Goal: Information Seeking & Learning: Learn about a topic

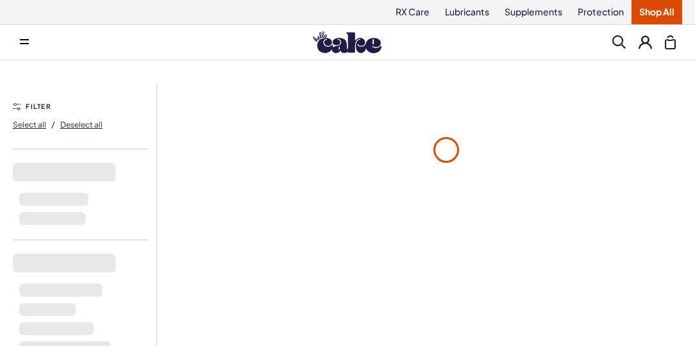
scroll to position [128, 0]
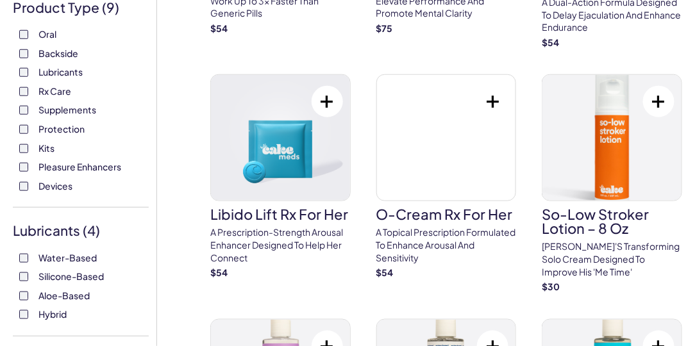
scroll to position [321, 0]
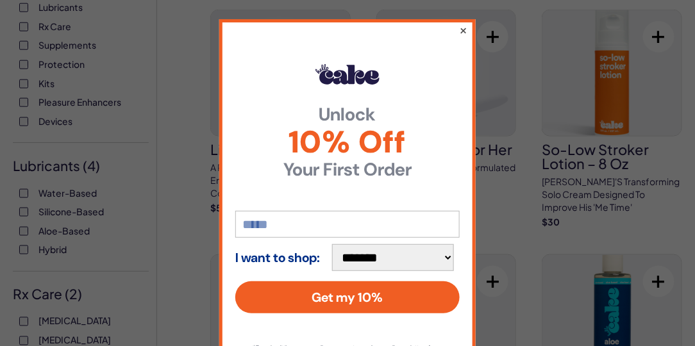
click at [459, 34] on button "×" at bounding box center [463, 29] width 8 height 15
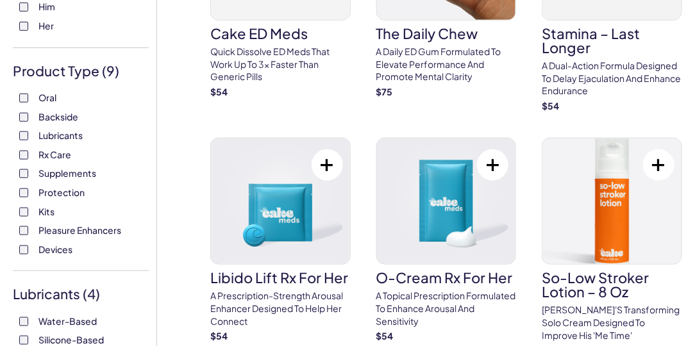
scroll to position [64, 0]
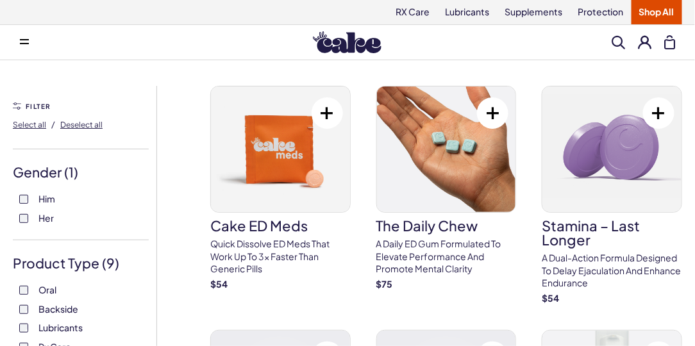
click at [24, 40] on span at bounding box center [24, 42] width 9 height 6
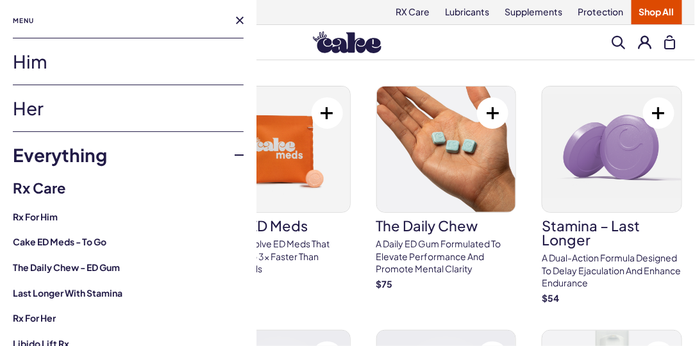
click at [37, 65] on link "Him" at bounding box center [128, 61] width 231 height 46
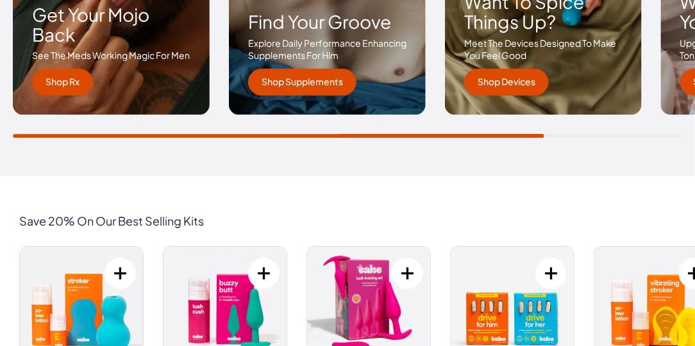
scroll to position [1924, 0]
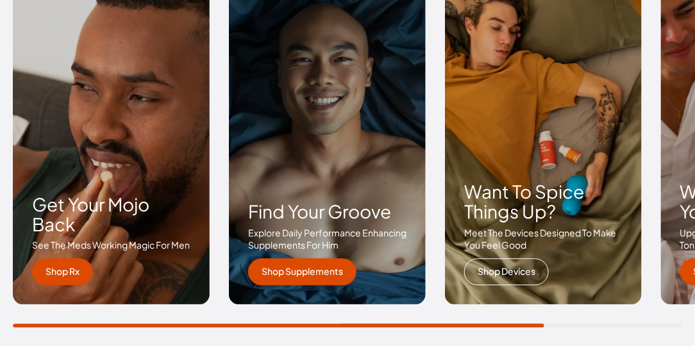
click at [482, 271] on link "Shop Devices" at bounding box center [506, 271] width 85 height 27
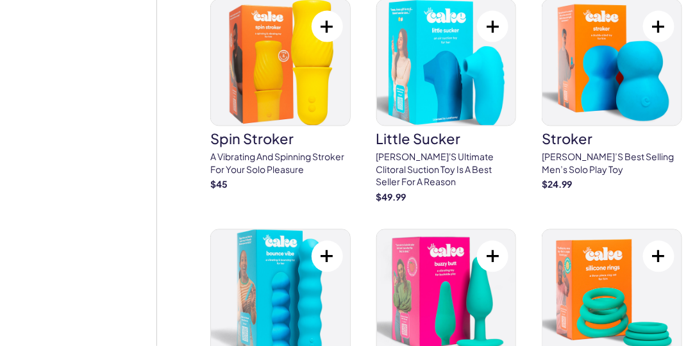
scroll to position [2950, 0]
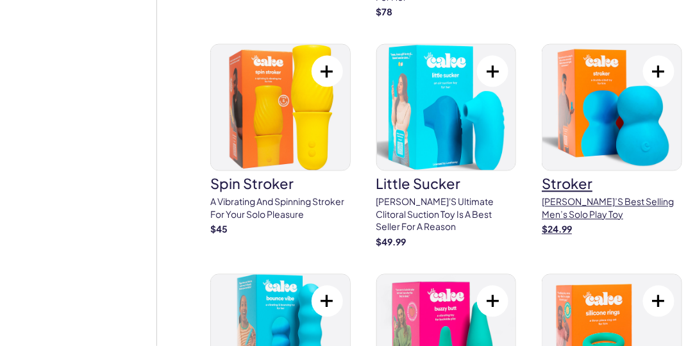
click at [639, 105] on img at bounding box center [612, 108] width 139 height 126
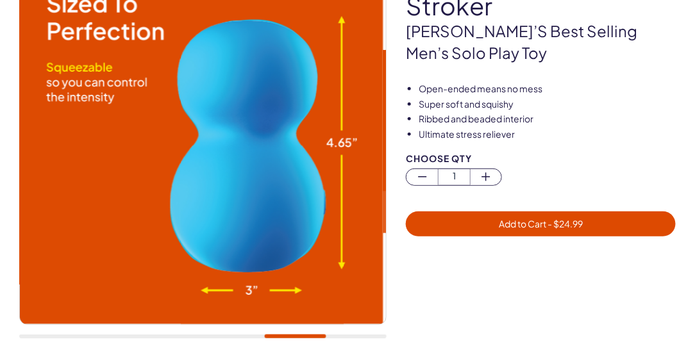
scroll to position [128, 0]
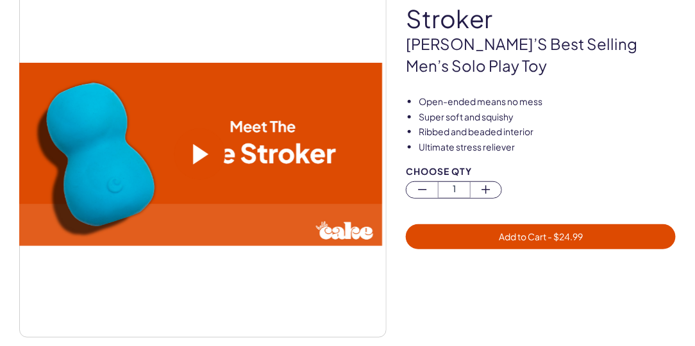
click at [203, 160] on span at bounding box center [200, 154] width 15 height 21
click at [205, 221] on video at bounding box center [199, 154] width 366 height 183
drag, startPoint x: 439, startPoint y: 330, endPoint x: 266, endPoint y: 335, distance: 172.6
click at [267, 336] on div at bounding box center [202, 153] width 367 height 367
click at [198, 153] on span at bounding box center [200, 154] width 15 height 21
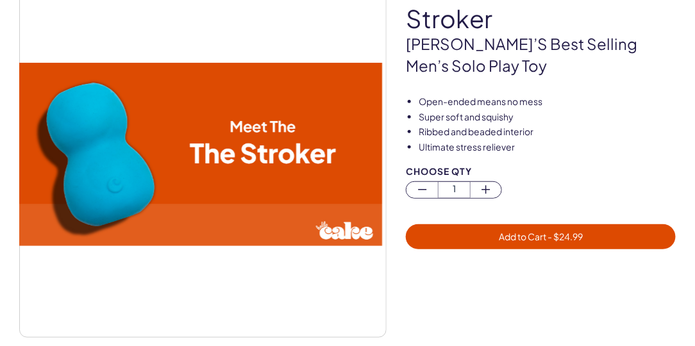
click at [255, 66] on video at bounding box center [199, 154] width 366 height 183
click at [208, 149] on span at bounding box center [200, 154] width 15 height 21
drag, startPoint x: 207, startPoint y: 148, endPoint x: 144, endPoint y: 114, distance: 71.1
click at [144, 114] on video at bounding box center [199, 154] width 366 height 183
click at [144, 113] on video at bounding box center [199, 154] width 366 height 183
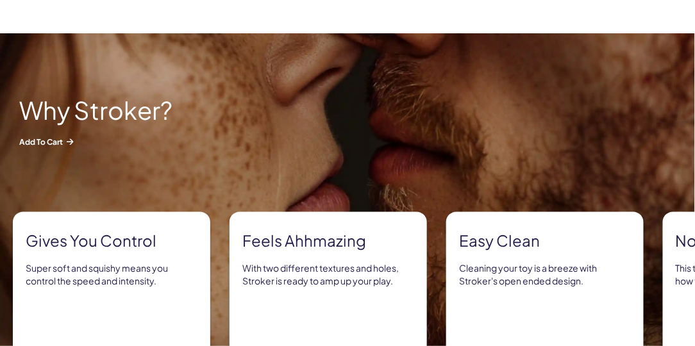
scroll to position [577, 0]
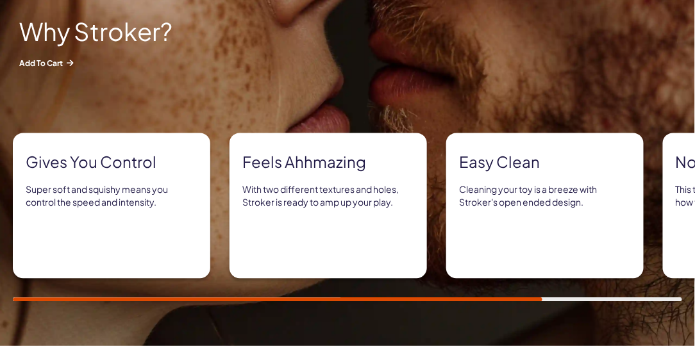
click at [1, 253] on div "Gives you control Super soft and squishy means you control the speed and intens…" at bounding box center [347, 217] width 695 height 169
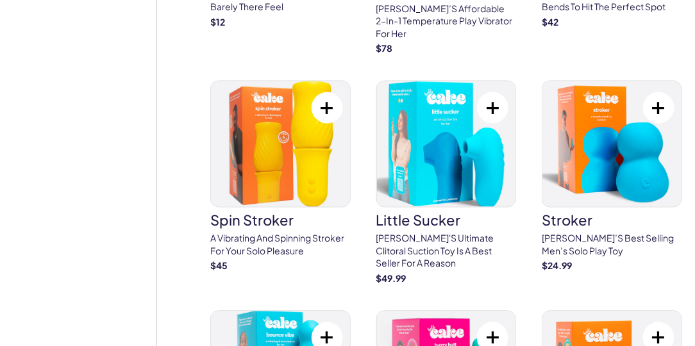
scroll to position [2896, 0]
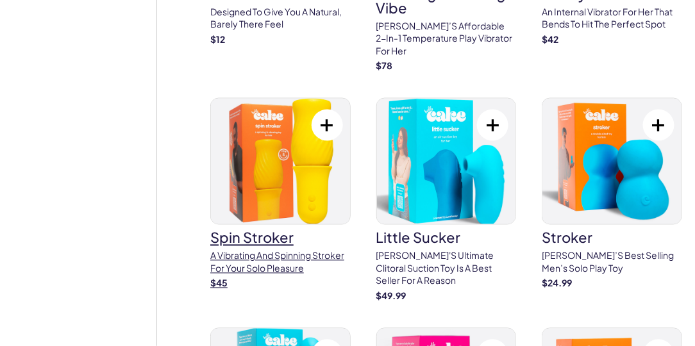
click at [256, 161] on img at bounding box center [280, 162] width 139 height 126
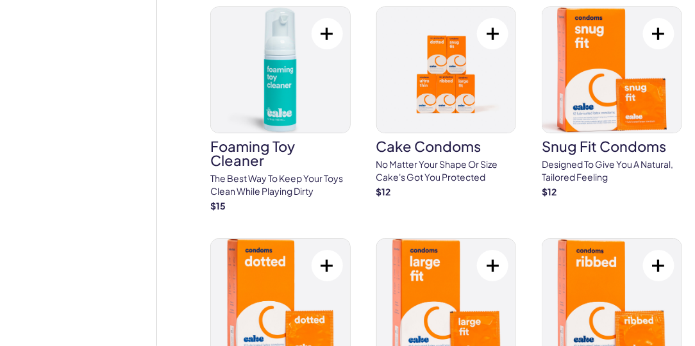
scroll to position [2255, 0]
